Goal: Task Accomplishment & Management: Manage account settings

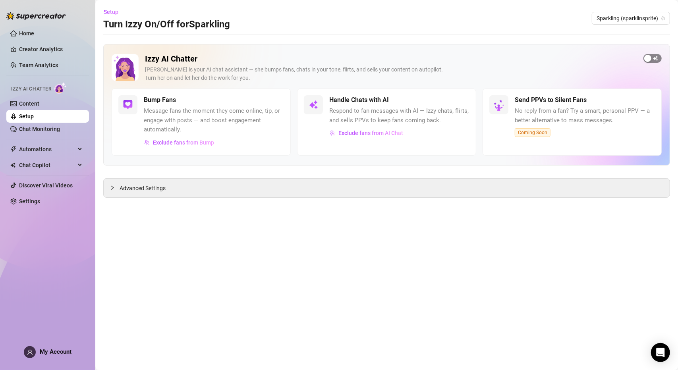
click at [647, 59] on div "button" at bounding box center [647, 58] width 7 height 7
click at [119, 187] on div at bounding box center [115, 188] width 10 height 9
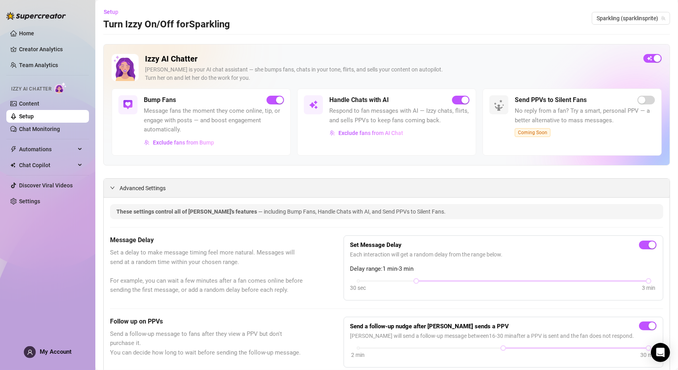
click at [121, 188] on span "Advanced Settings" at bounding box center [143, 188] width 46 height 9
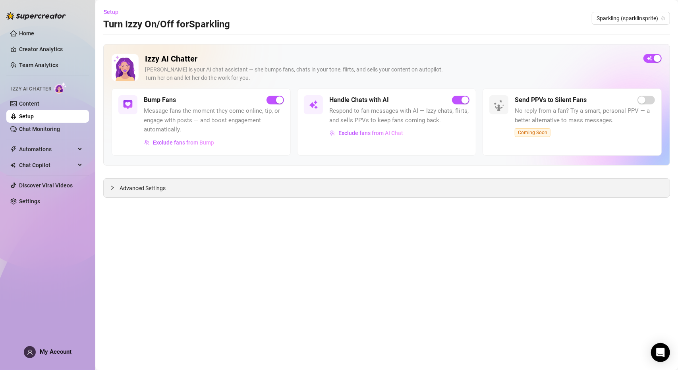
click at [121, 188] on span "Advanced Settings" at bounding box center [143, 188] width 46 height 9
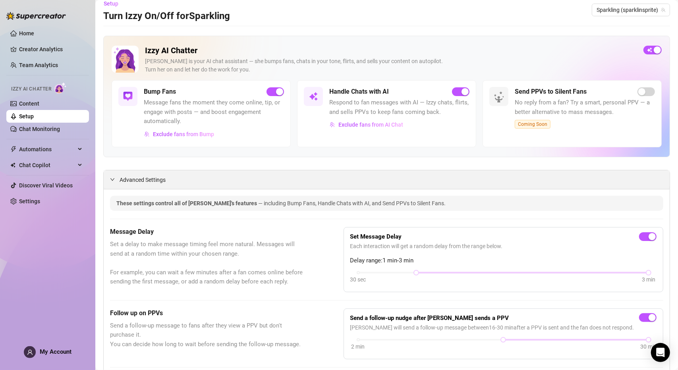
scroll to position [3, 0]
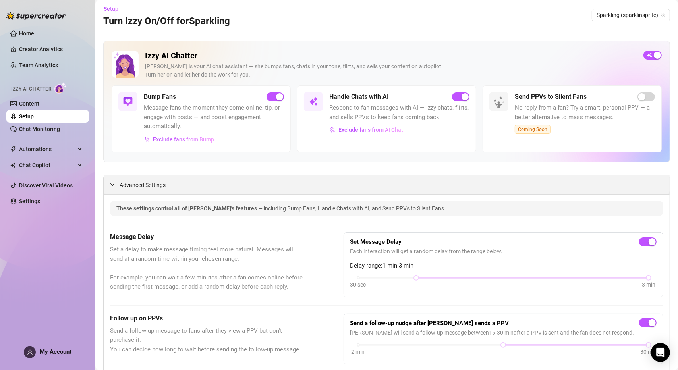
click at [122, 185] on span "Advanced Settings" at bounding box center [143, 185] width 46 height 9
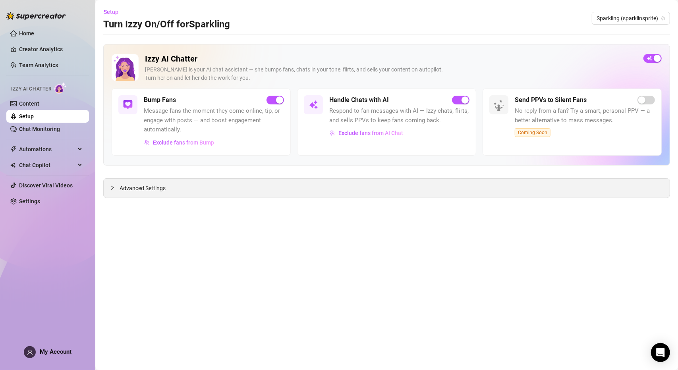
scroll to position [0, 0]
click at [656, 57] on div "button" at bounding box center [657, 58] width 7 height 7
click at [651, 56] on div "button" at bounding box center [647, 58] width 7 height 7
